Goal: Task Accomplishment & Management: Use online tool/utility

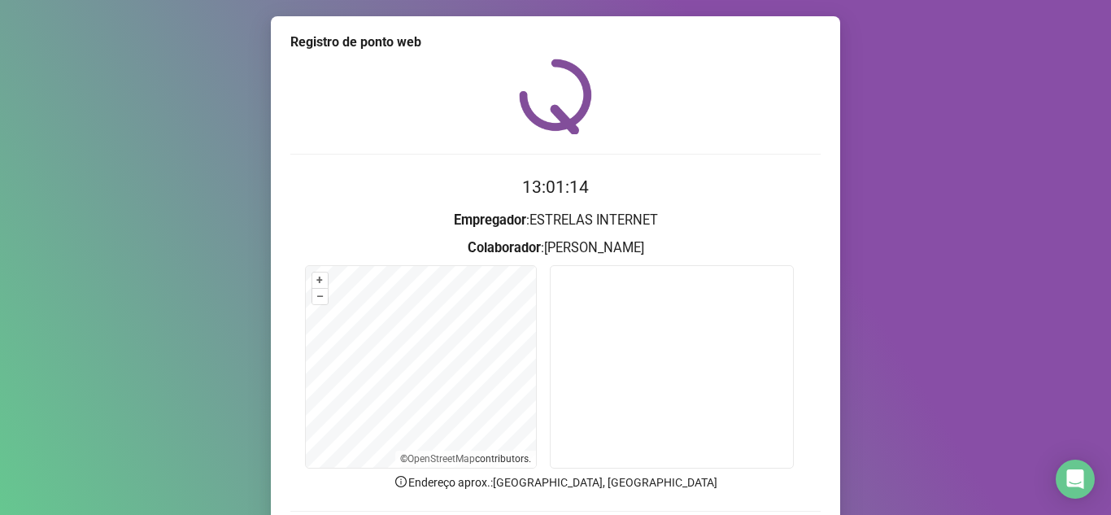
scroll to position [120, 0]
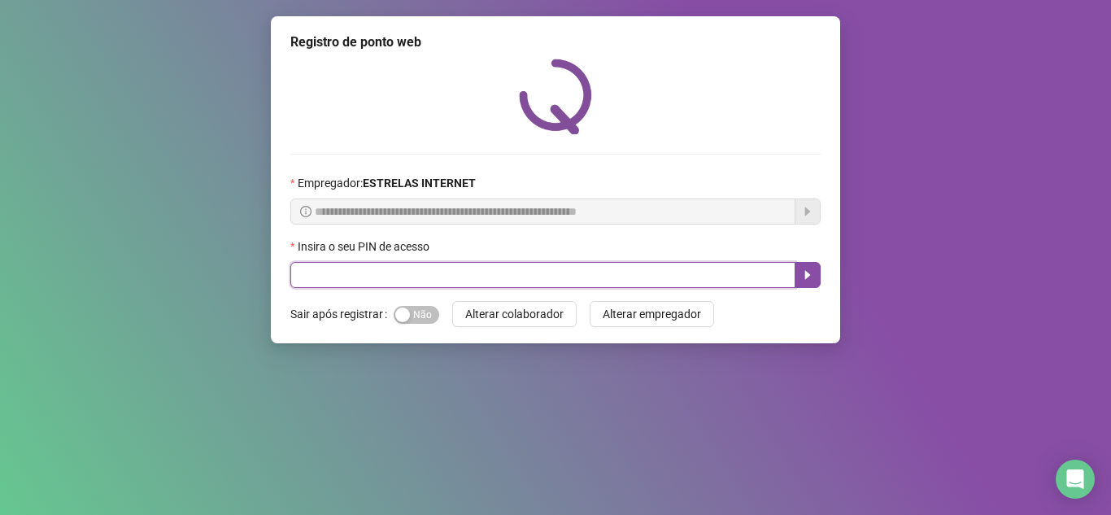
click at [461, 281] on input "text" at bounding box center [542, 275] width 505 height 26
type input "*****"
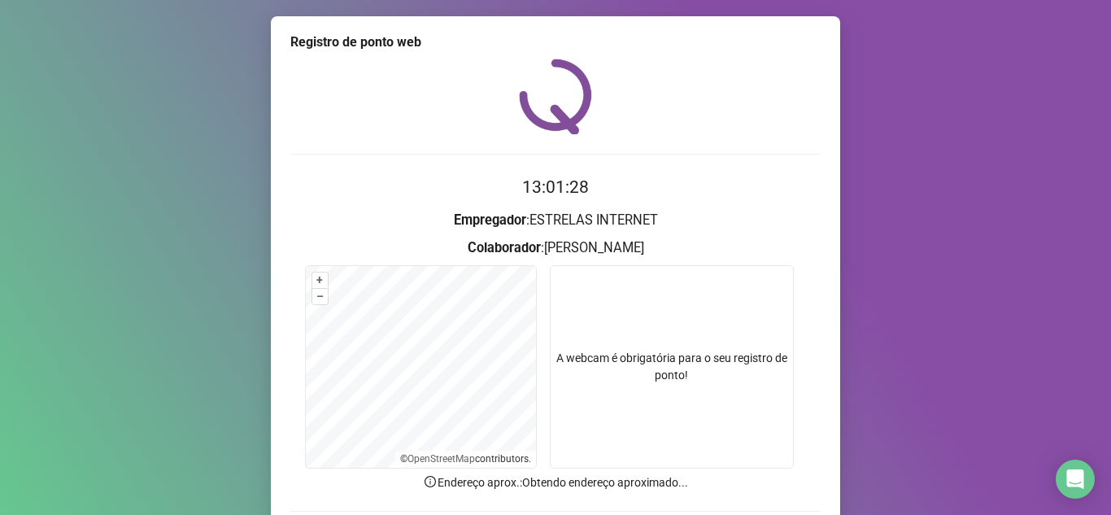
scroll to position [120, 0]
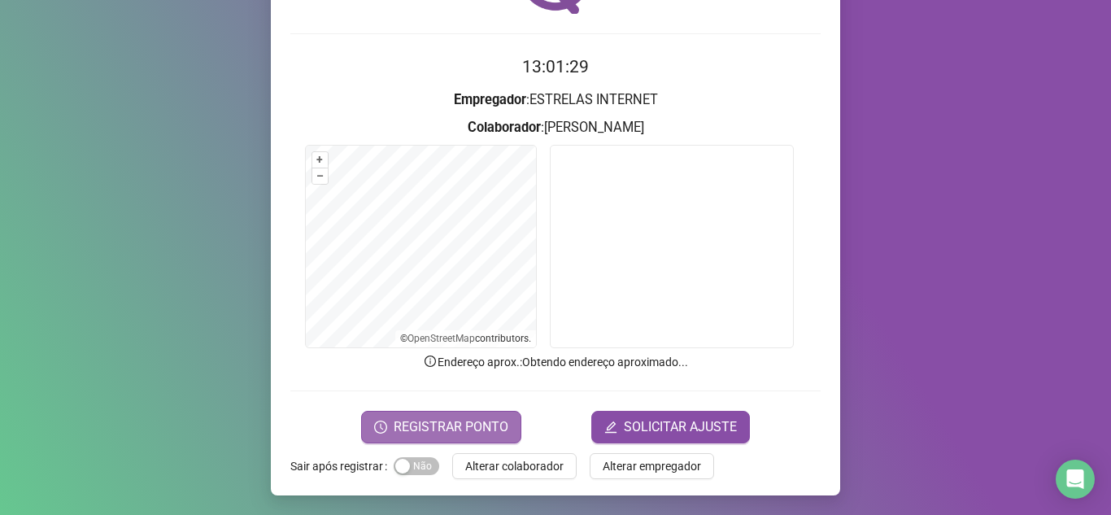
click at [473, 423] on span "REGISTRAR PONTO" at bounding box center [451, 427] width 115 height 20
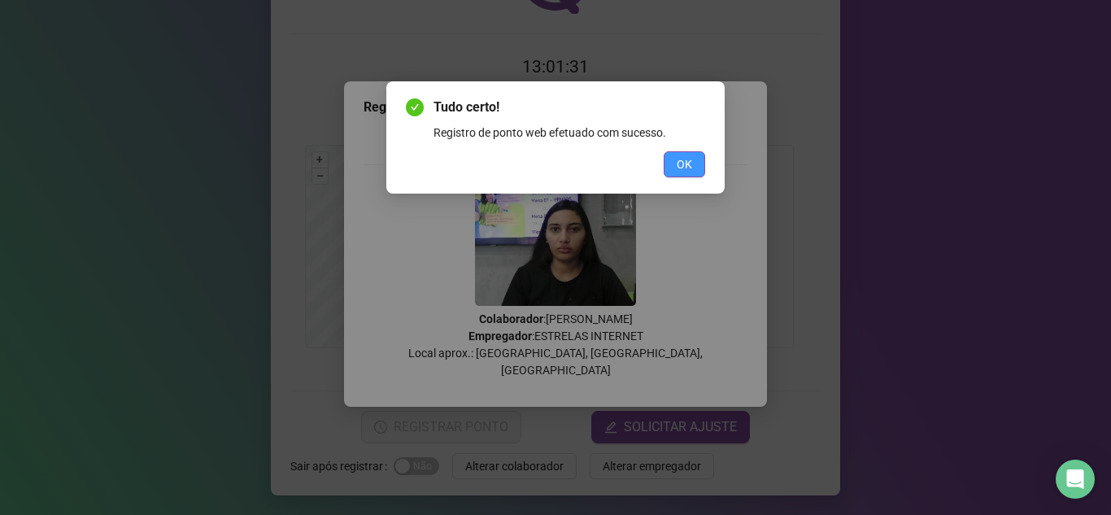
click at [684, 159] on span "OK" at bounding box center [684, 164] width 15 height 18
